Goal: Book appointment/travel/reservation

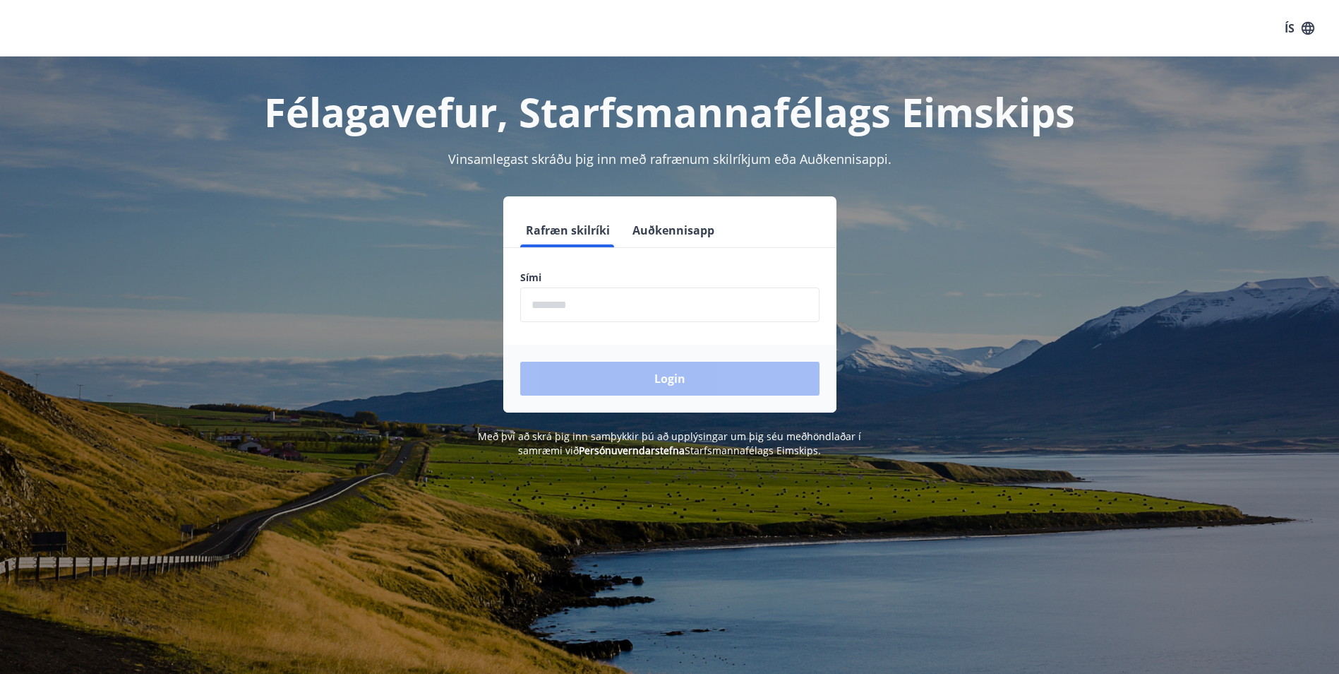
click at [608, 302] on input "phone" at bounding box center [669, 304] width 299 height 35
type input "********"
click at [653, 376] on button "Login" at bounding box center [669, 378] width 299 height 34
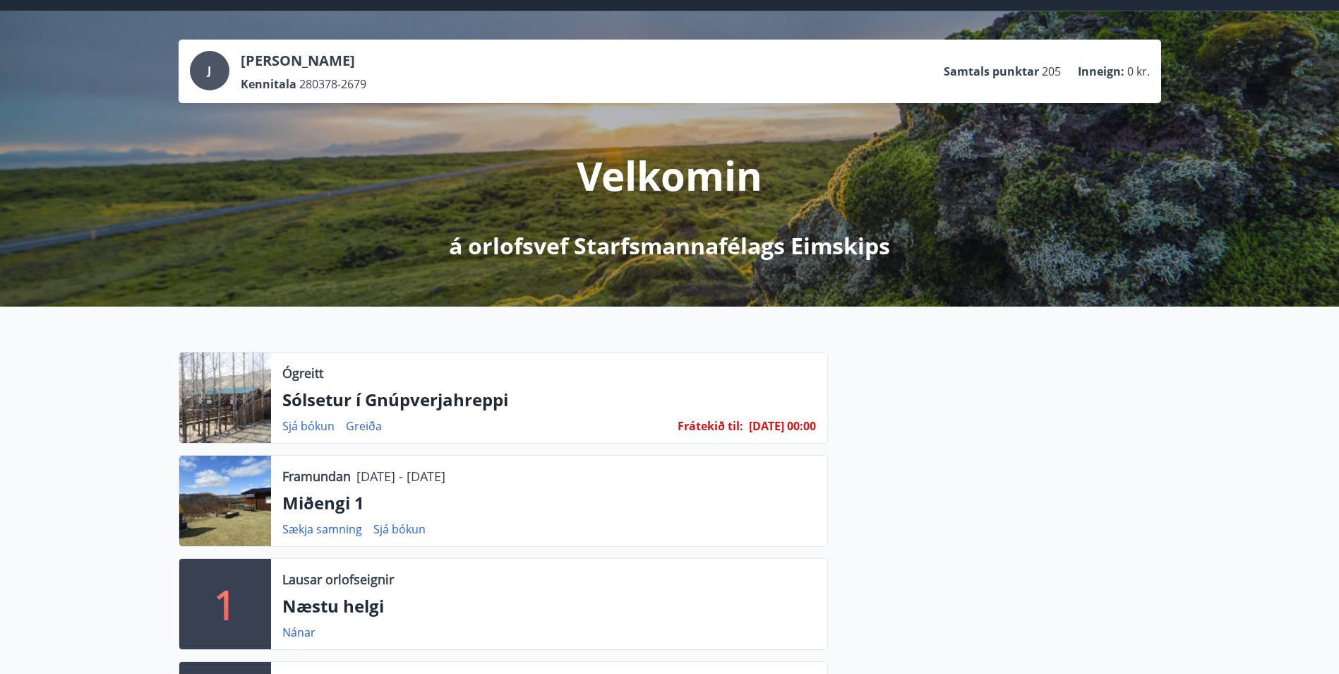
scroll to position [71, 0]
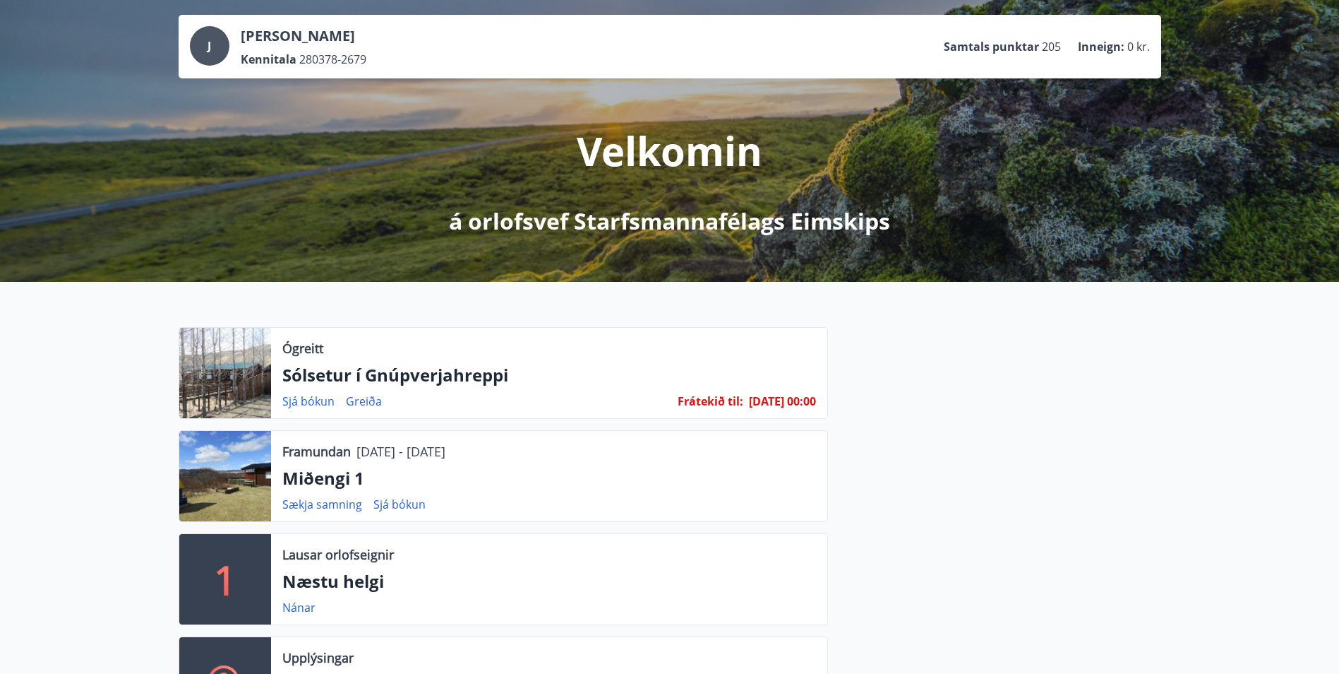
click at [645, 391] on div "Ógreitt Sólsetur í Gnúpverjahreppi Sjá bókun Greiða Frátekið til : 27.12.25 - 0…" at bounding box center [549, 373] width 556 height 90
click at [484, 373] on p "Sólsetur í Gnúpverjahreppi" at bounding box center [549, 375] width 534 height 24
click at [304, 400] on link "Sjá bókun" at bounding box center [308, 401] width 52 height 16
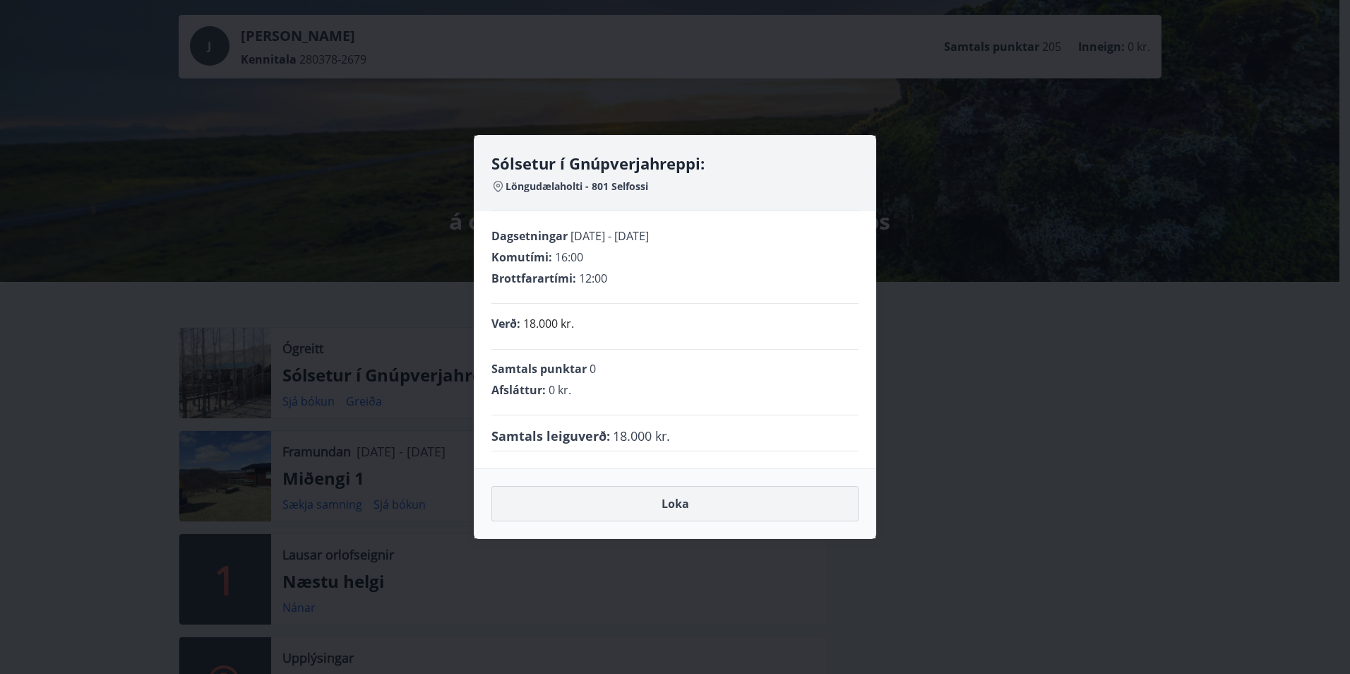
click at [712, 498] on button "Loka" at bounding box center [674, 503] width 367 height 35
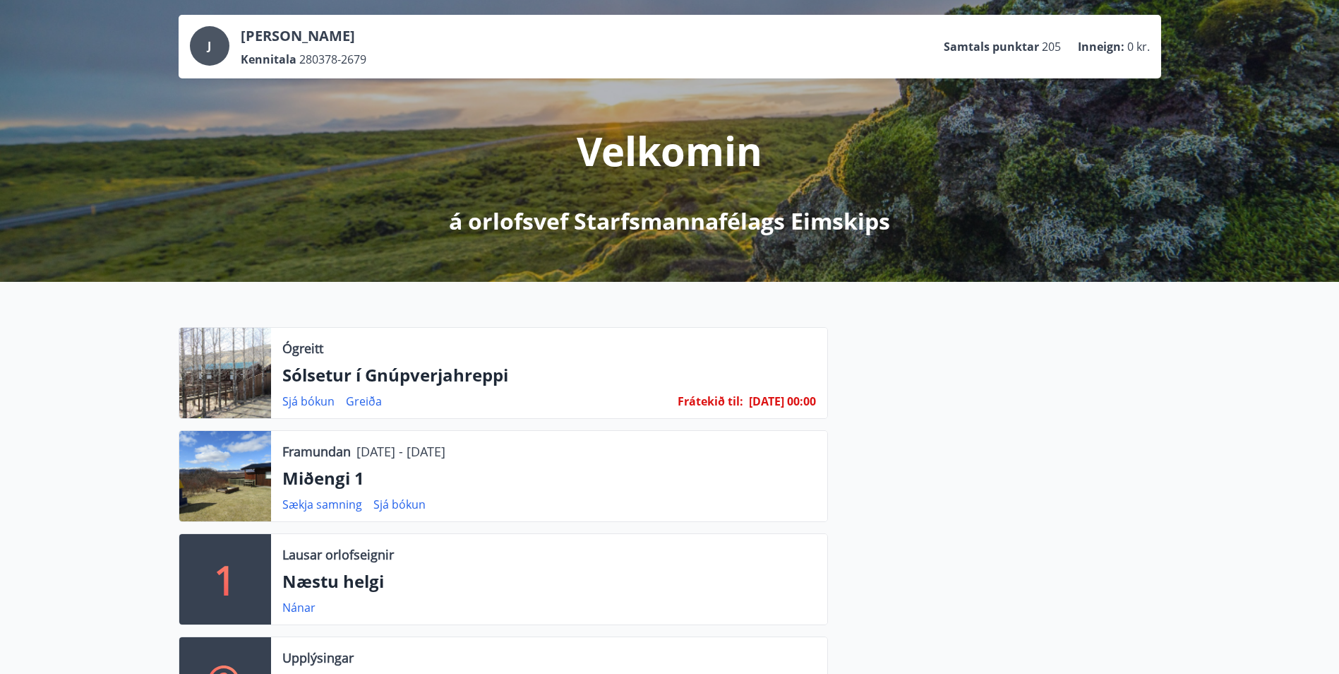
click at [748, 388] on div "Ógreitt Sólsetur í Gnúpverjahreppi Sjá bókun Greiða Frátekið til : 27.12.25 - 0…" at bounding box center [549, 373] width 556 height 90
click at [659, 388] on div "Ógreitt Sólsetur í Gnúpverjahreppi Sjá bókun Greiða Frátekið til : 27.12.25 - 0…" at bounding box center [549, 373] width 556 height 90
click at [305, 354] on p "Ógreitt" at bounding box center [302, 348] width 41 height 18
click at [310, 364] on p "Sólsetur í Gnúpverjahreppi" at bounding box center [549, 375] width 534 height 24
click at [322, 394] on link "Sjá bókun" at bounding box center [308, 401] width 52 height 16
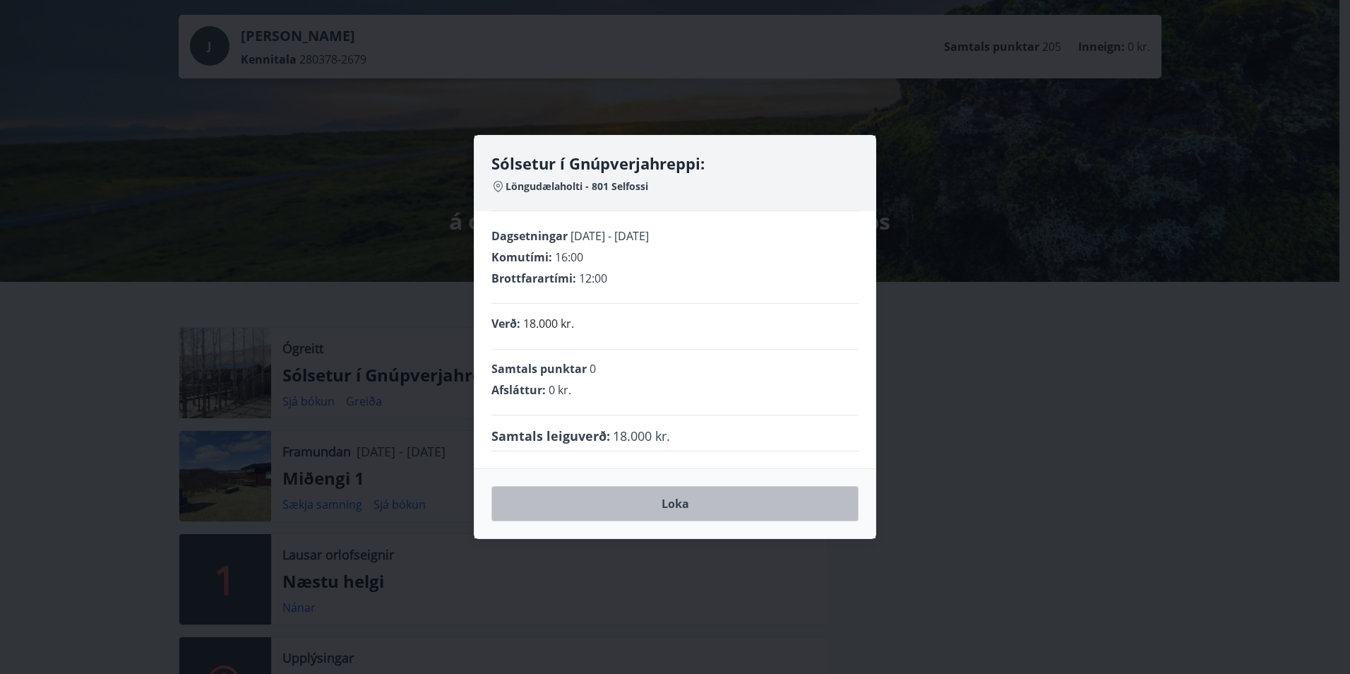
click at [655, 507] on button "Loka" at bounding box center [674, 503] width 367 height 35
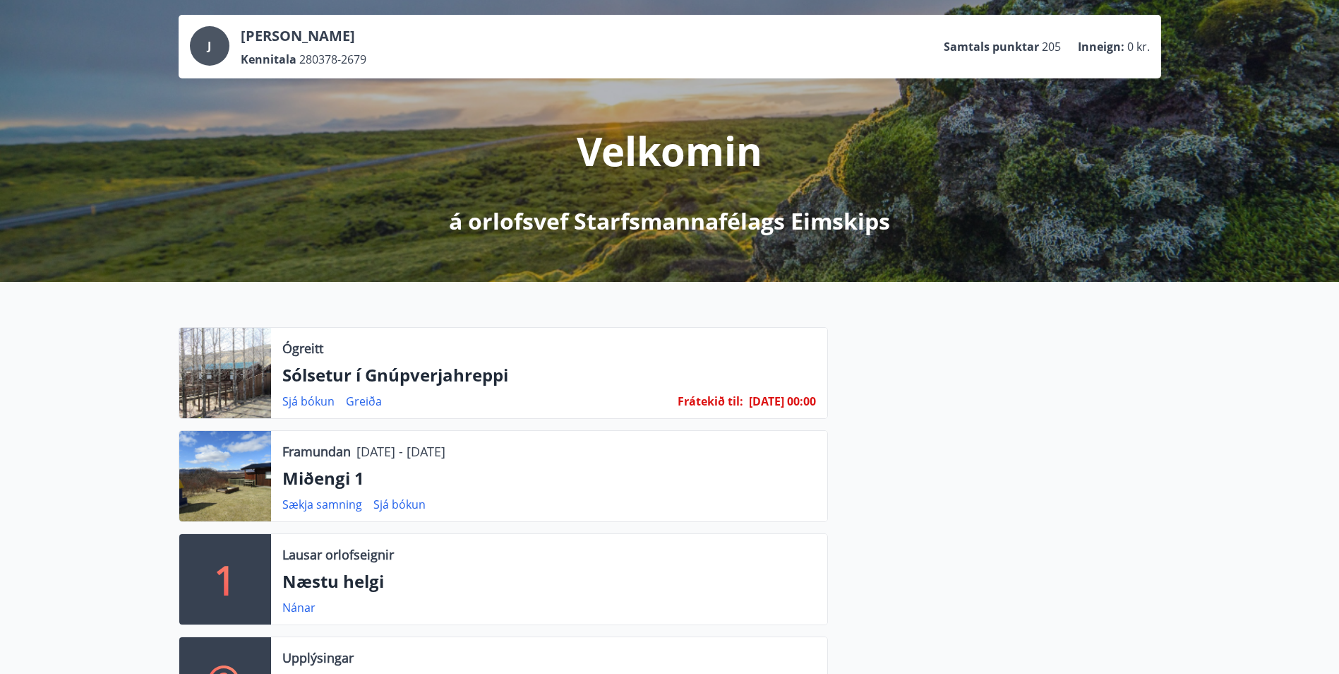
click at [313, 378] on p "Sólsetur í Gnúpverjahreppi" at bounding box center [549, 375] width 534 height 24
click at [300, 396] on link "Sjá bókun" at bounding box center [308, 401] width 52 height 16
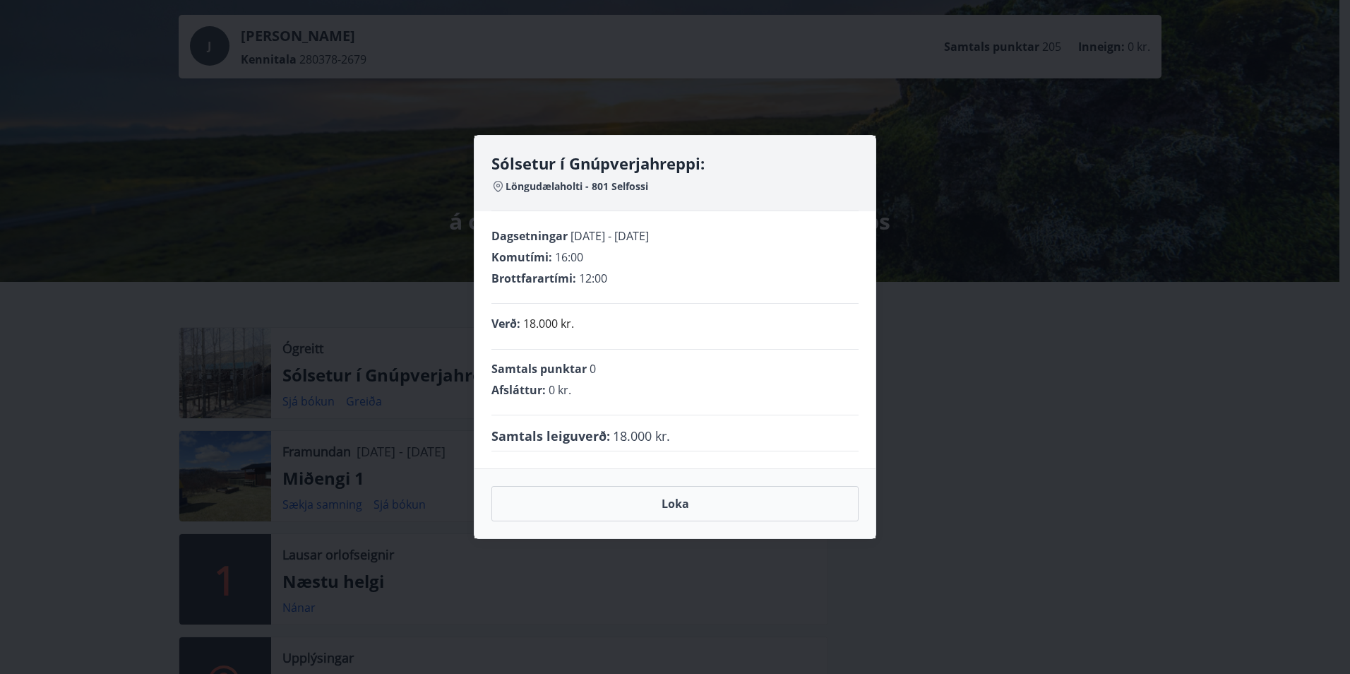
click at [359, 209] on div "Sólsetur í Gnúpverjahreppi: Löngudælaholti - 801 Selfossi Dagsetningar 26.09.20…" at bounding box center [675, 337] width 1350 height 674
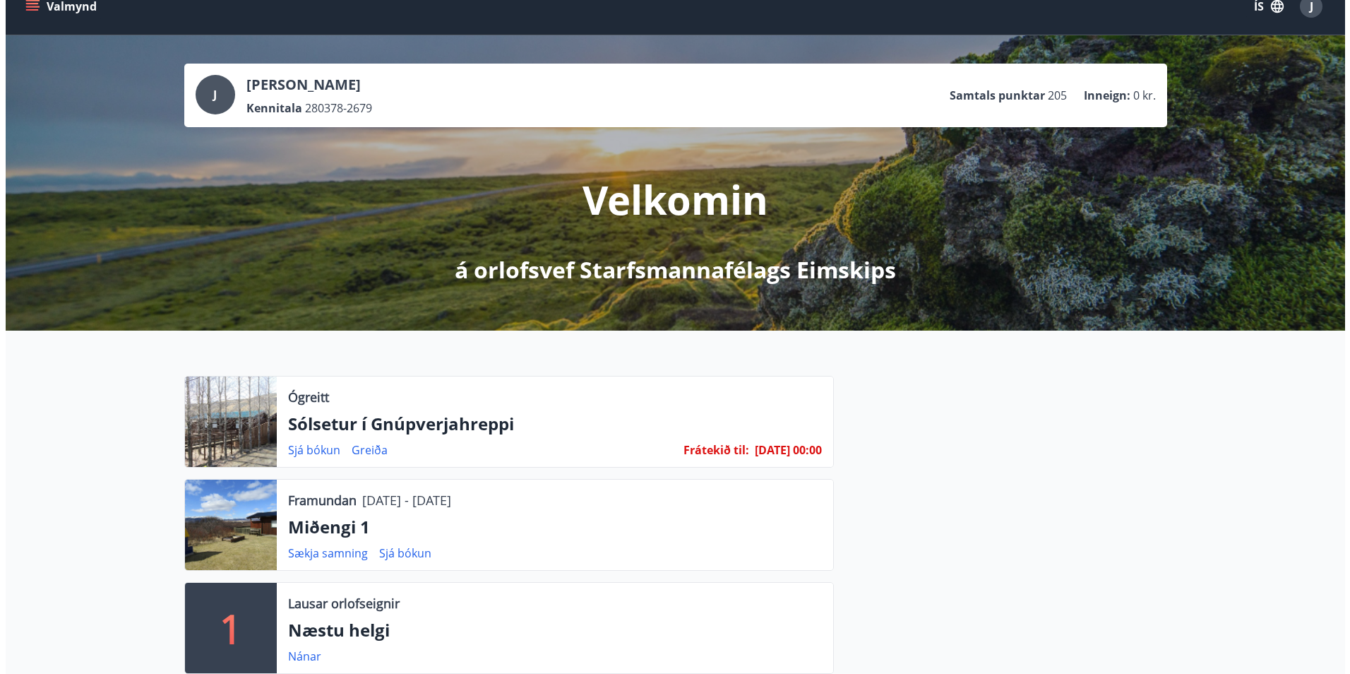
scroll to position [0, 0]
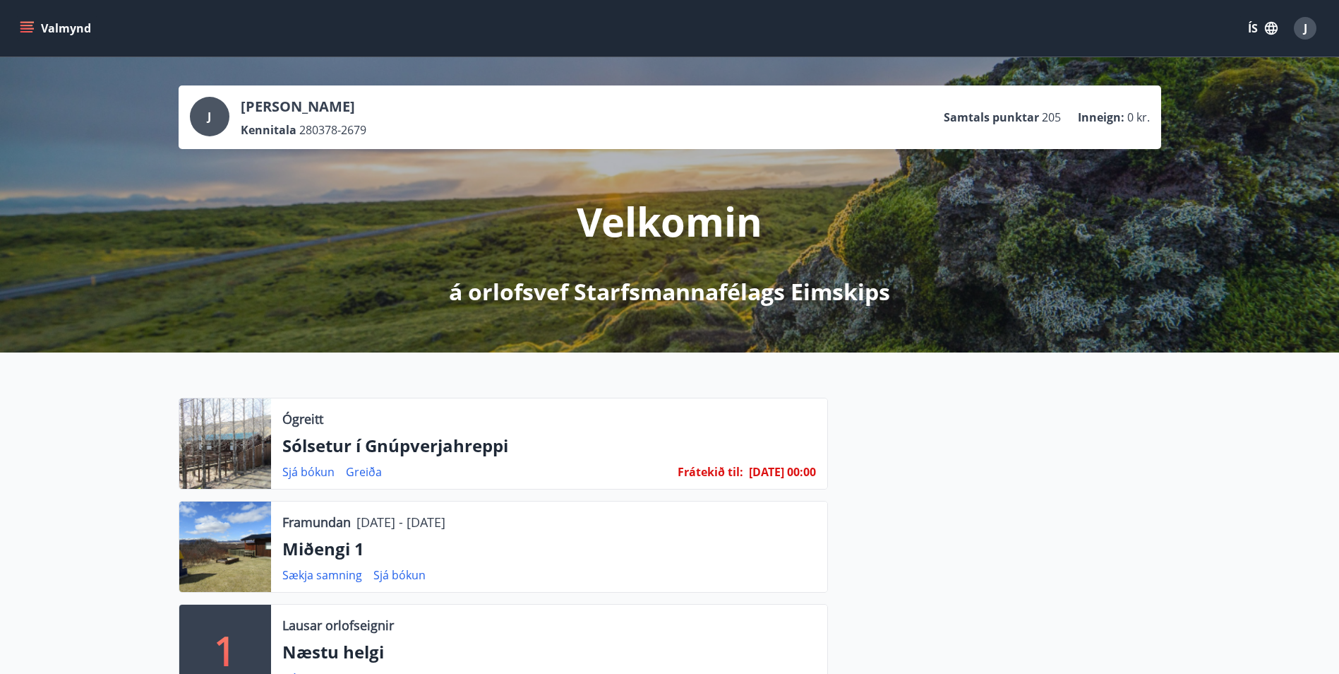
click at [27, 30] on icon "menu" at bounding box center [27, 28] width 14 height 14
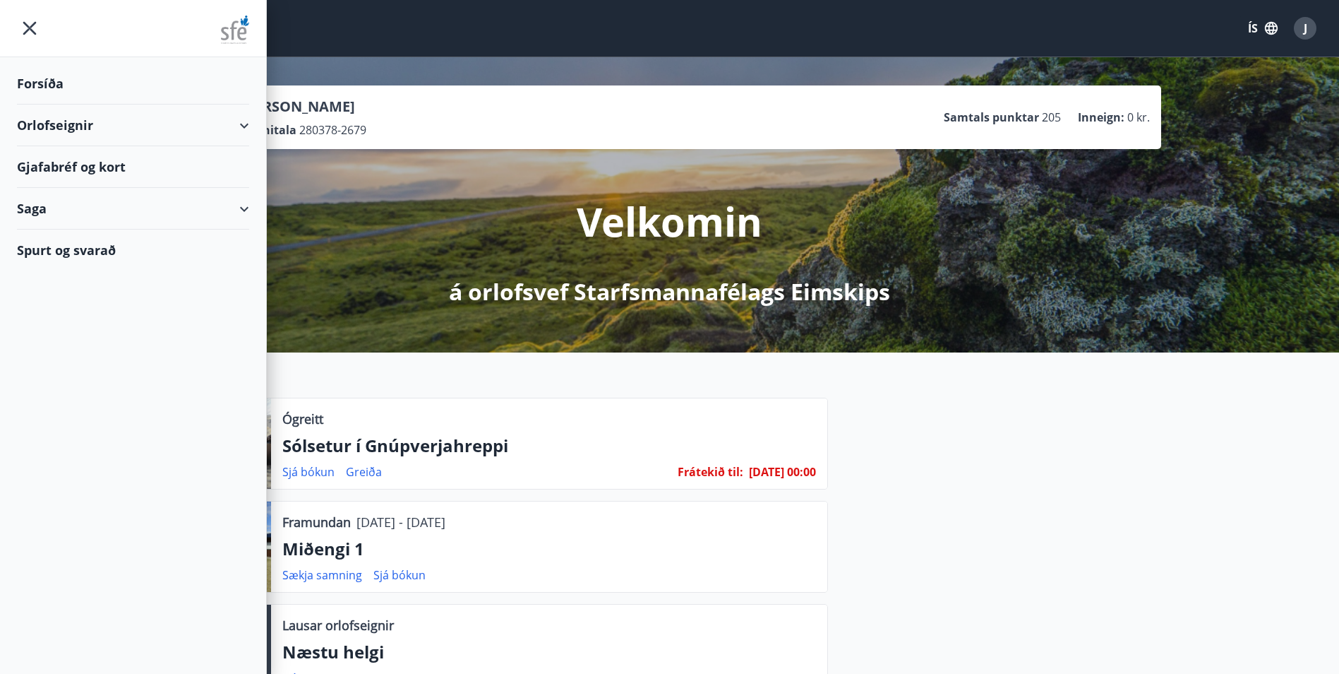
click at [78, 124] on div "Orlofseignir" at bounding box center [133, 125] width 232 height 42
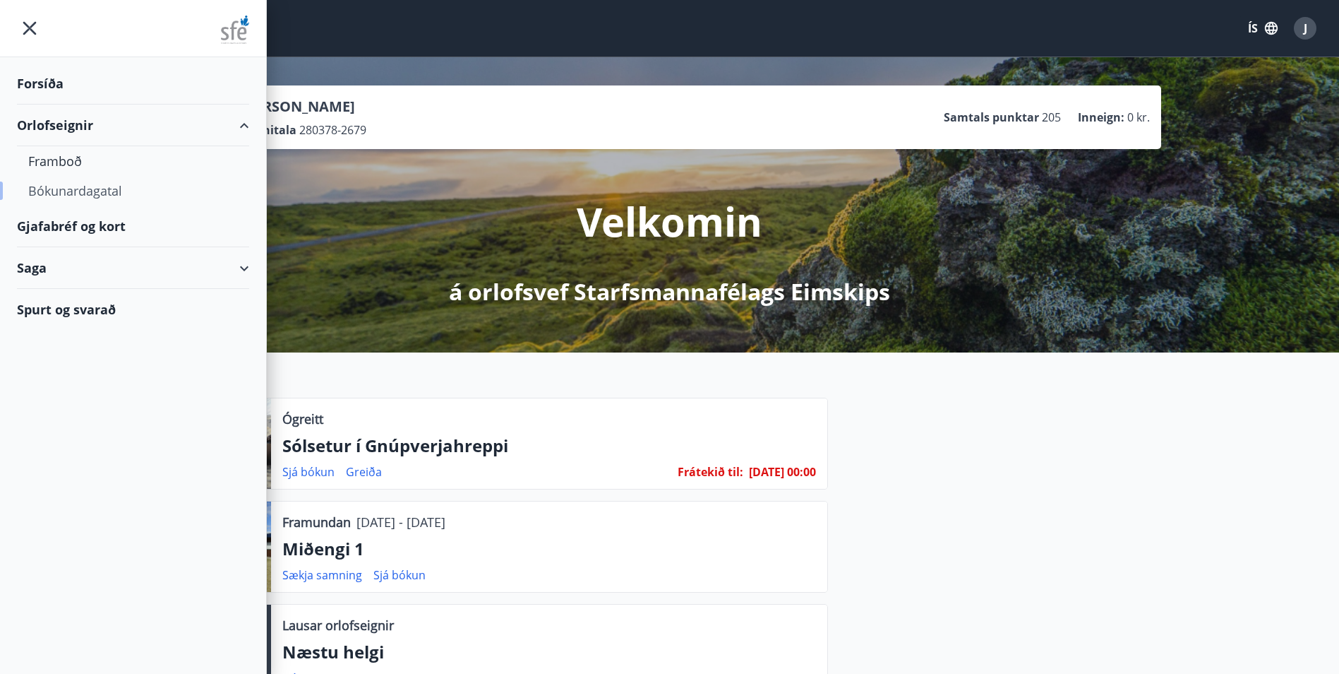
click at [75, 192] on div "Bókunardagatal" at bounding box center [133, 191] width 210 height 30
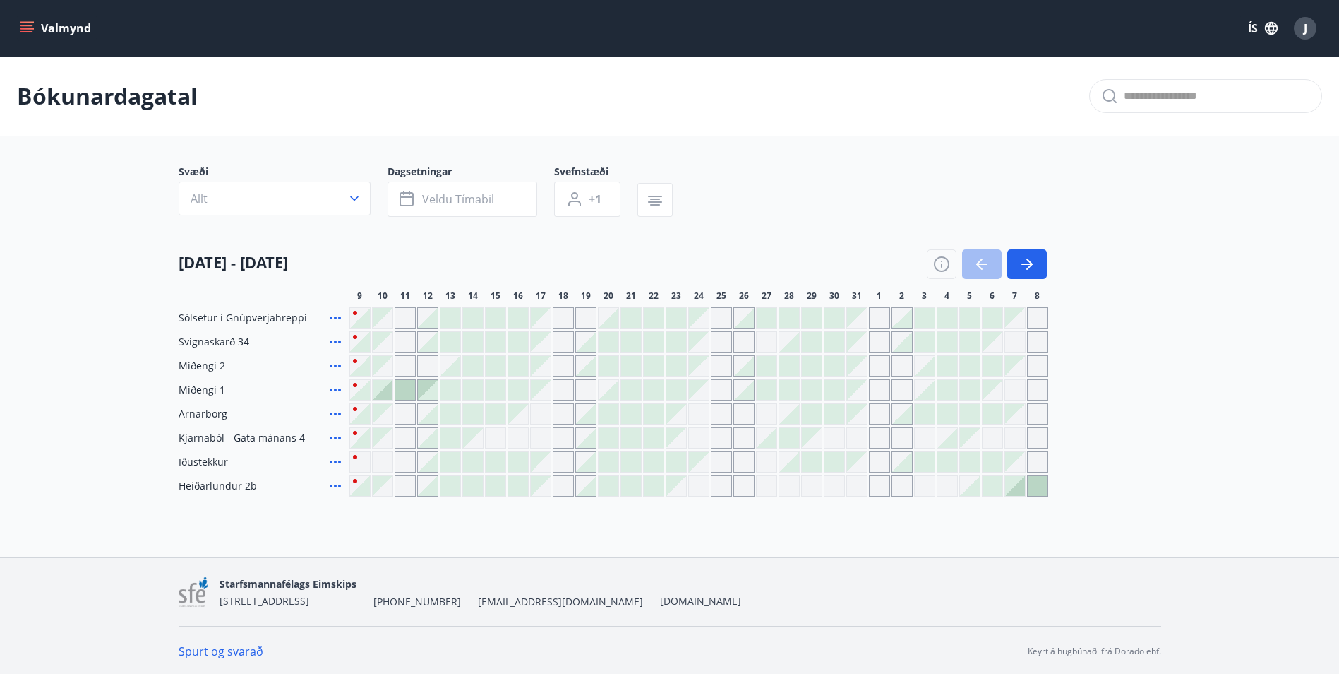
click at [249, 311] on span "Sólsetur í Gnúpverjahreppi" at bounding box center [243, 318] width 128 height 14
click at [232, 200] on button "Allt" at bounding box center [275, 198] width 192 height 34
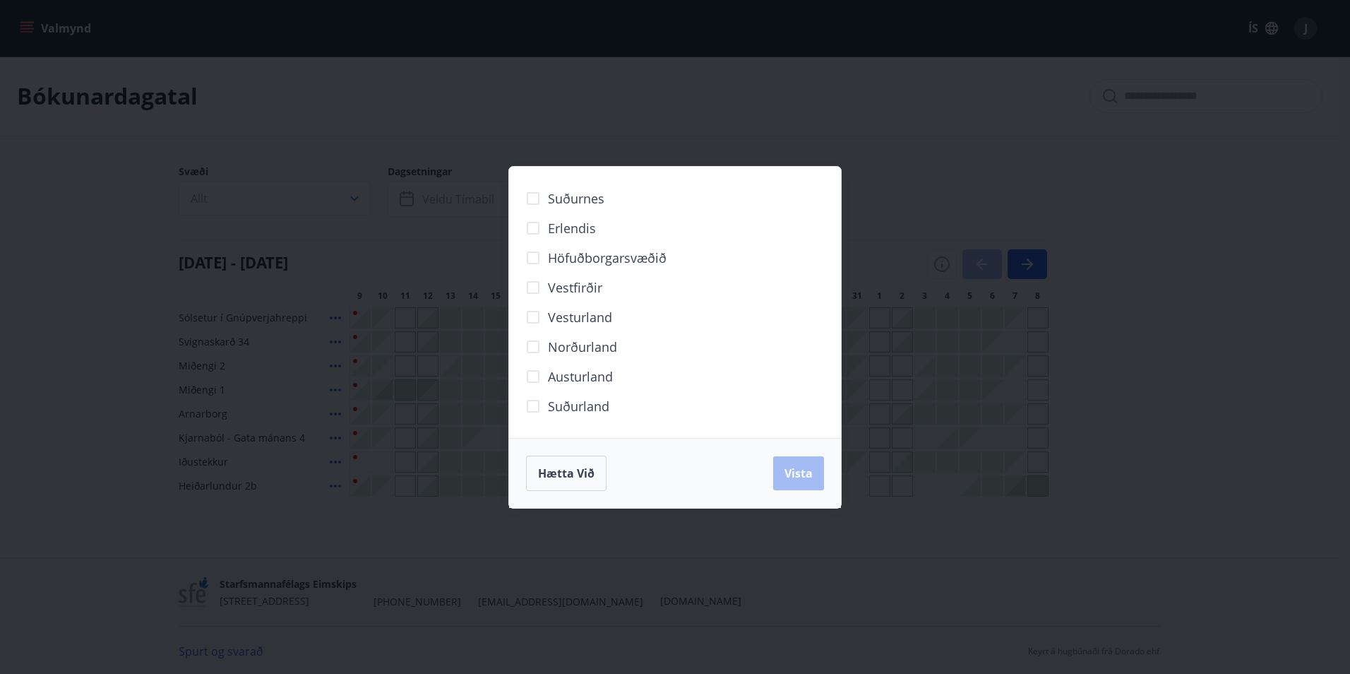
click at [270, 166] on div "Suðurnes Erlendis Höfuðborgarsvæðið Vestfirðir Vesturland Norðurland Austurland…" at bounding box center [675, 337] width 1350 height 674
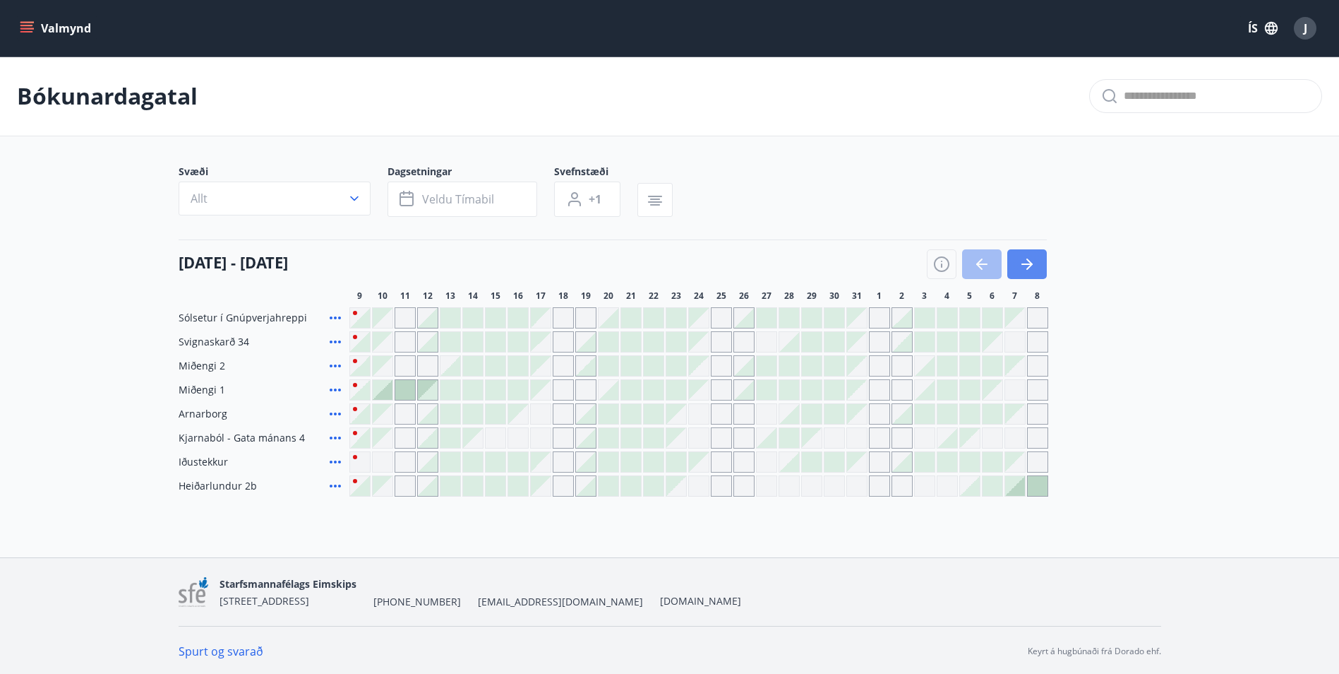
click at [1027, 261] on icon "button" at bounding box center [1027, 264] width 17 height 17
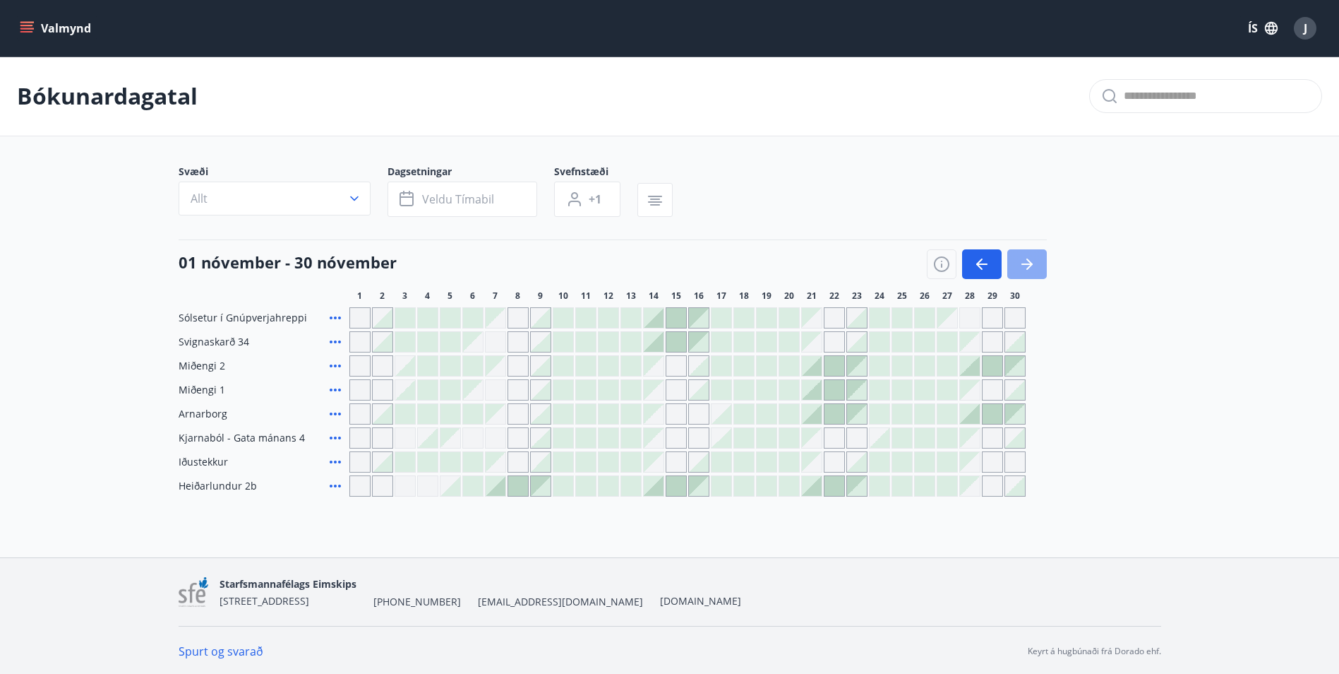
click at [1028, 271] on icon "button" at bounding box center [1027, 264] width 17 height 17
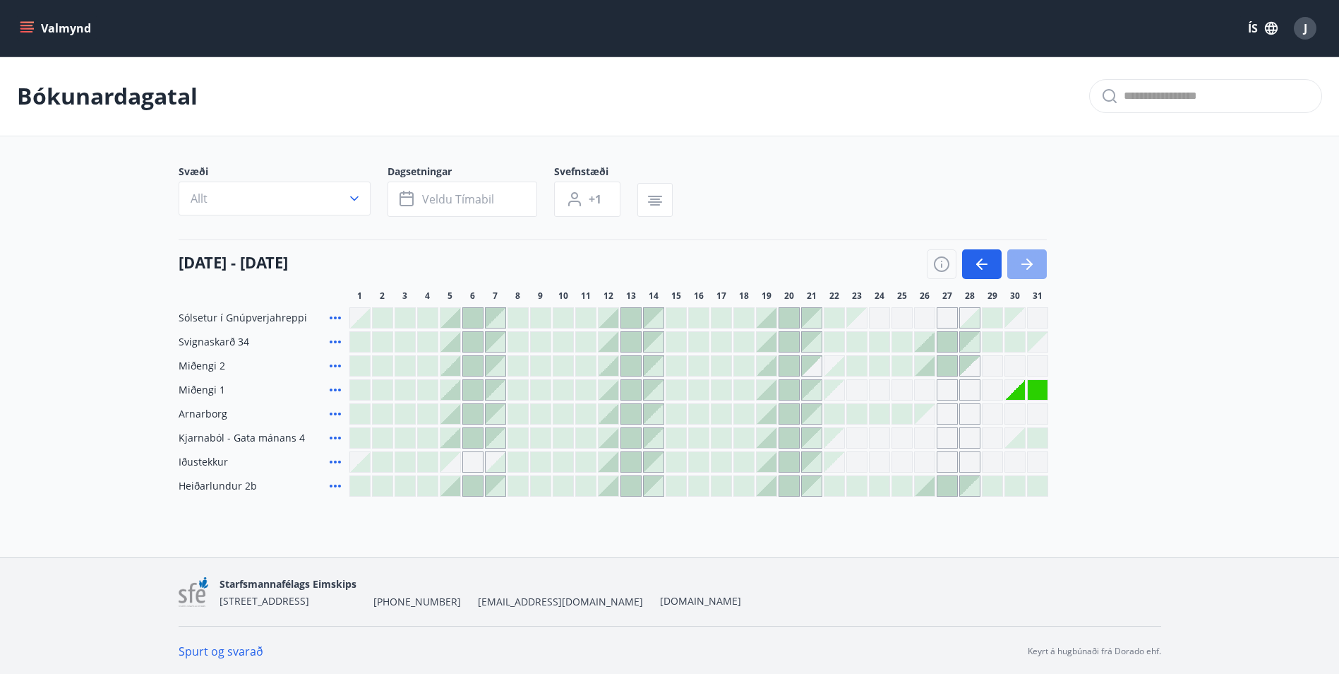
click at [1027, 263] on icon "button" at bounding box center [1027, 263] width 11 height 1
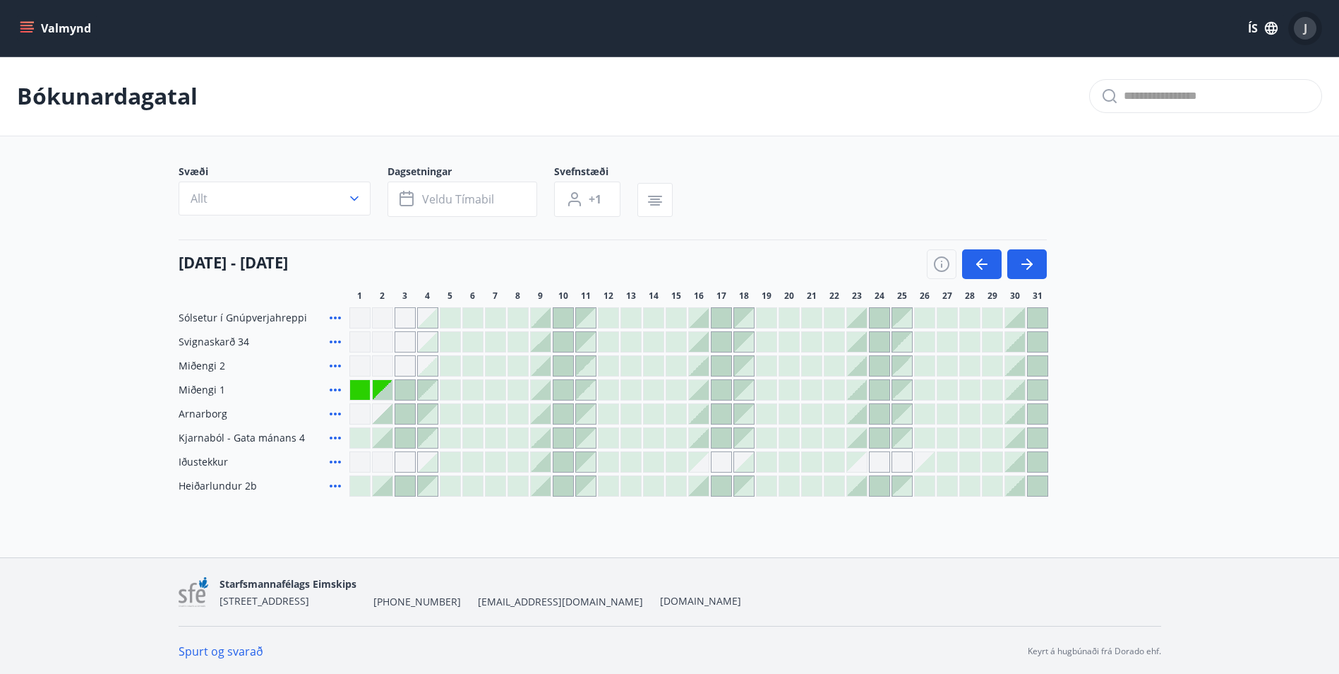
click at [1310, 29] on div "J" at bounding box center [1305, 28] width 23 height 23
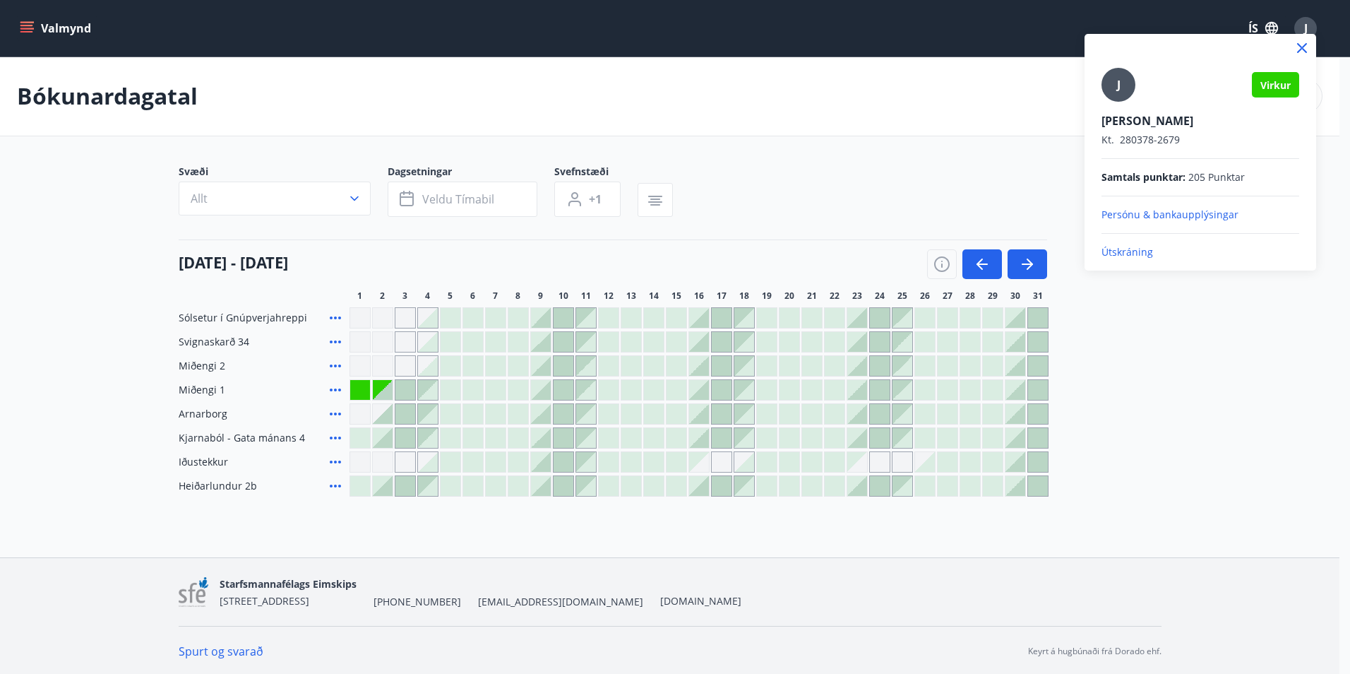
click at [1133, 251] on p "Útskráning" at bounding box center [1200, 252] width 198 height 14
